Goal: Task Accomplishment & Management: Use online tool/utility

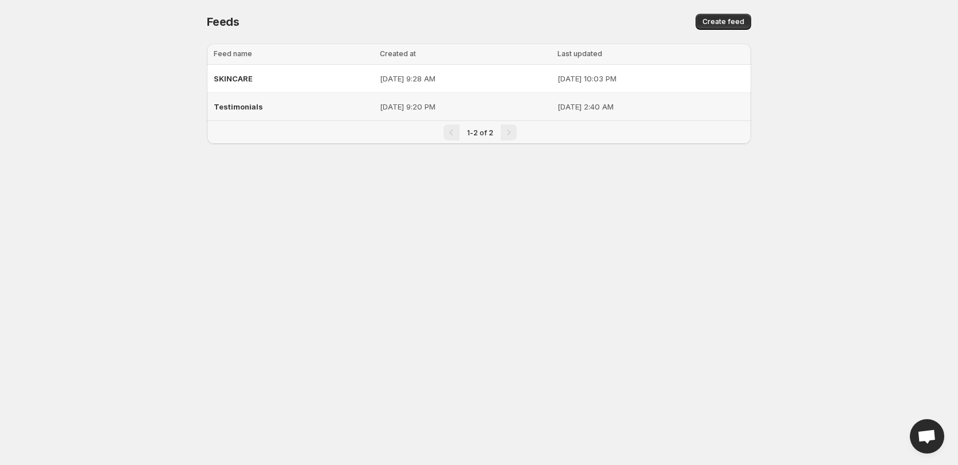
click at [237, 104] on span "Testimonials" at bounding box center [238, 106] width 49 height 9
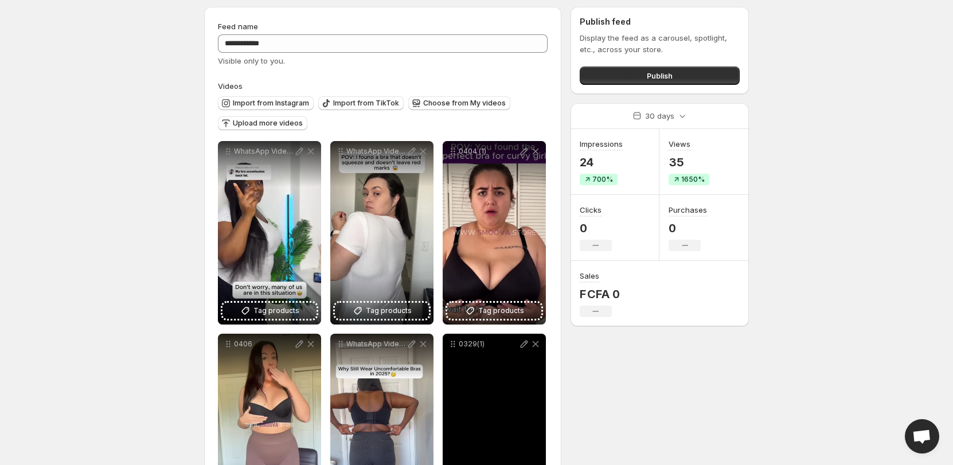
scroll to position [22, 0]
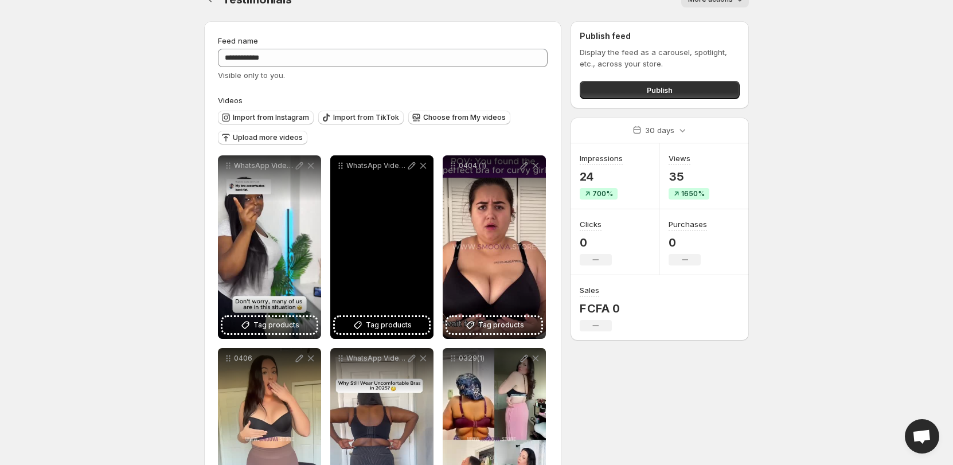
click at [421, 168] on icon at bounding box center [423, 166] width 6 height 6
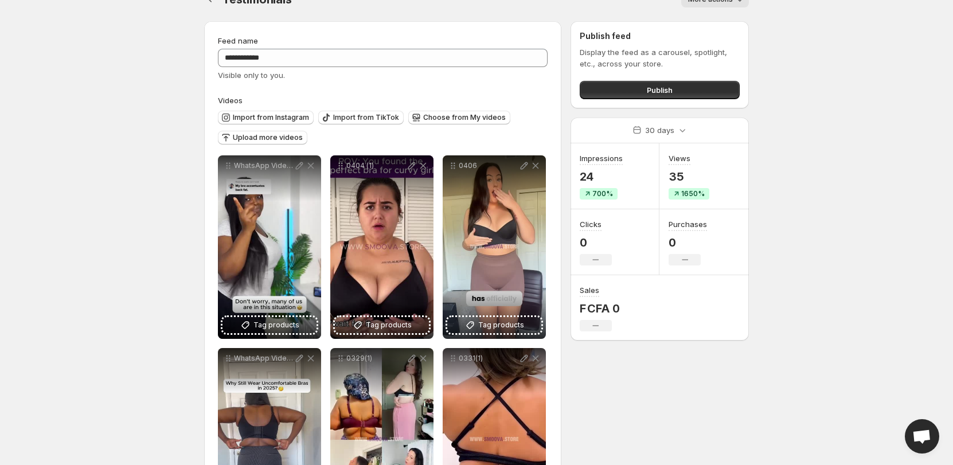
scroll to position [0, 0]
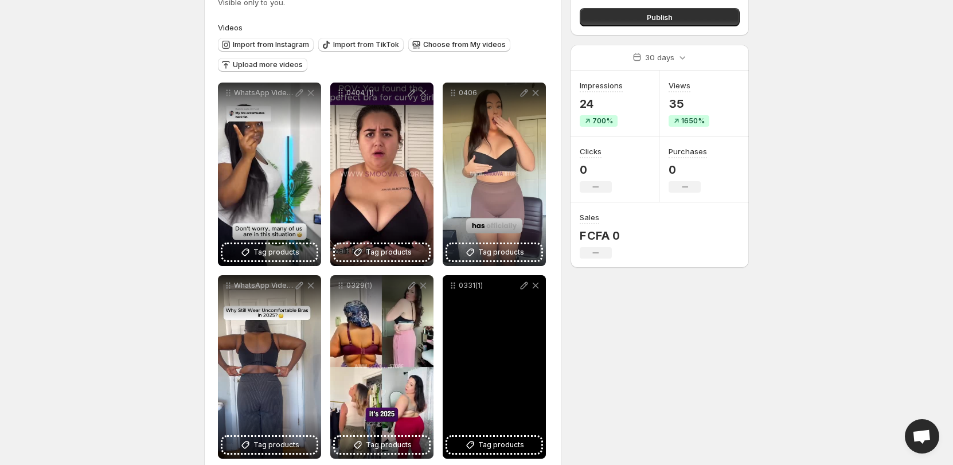
scroll to position [80, 0]
